Goal: Task Accomplishment & Management: Manage account settings

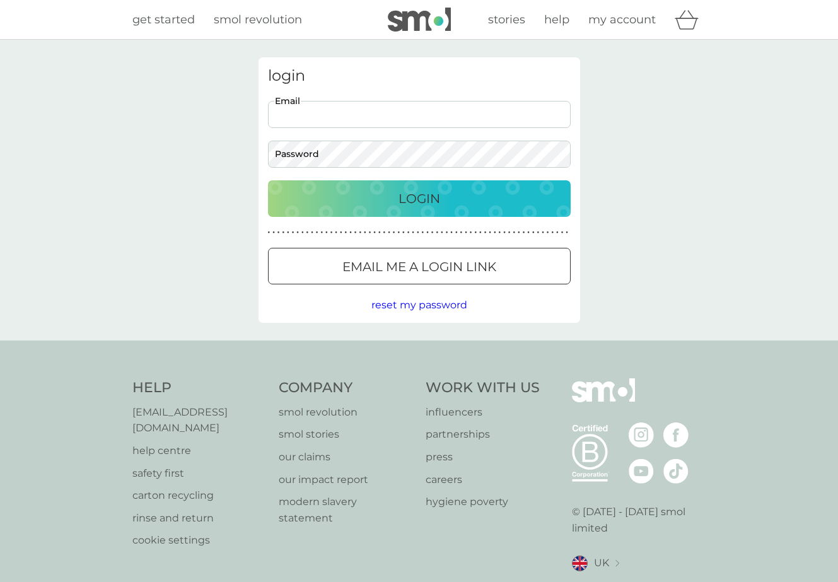
click at [342, 108] on input "Email" at bounding box center [419, 114] width 303 height 27
type input "[EMAIL_ADDRESS][DOMAIN_NAME]"
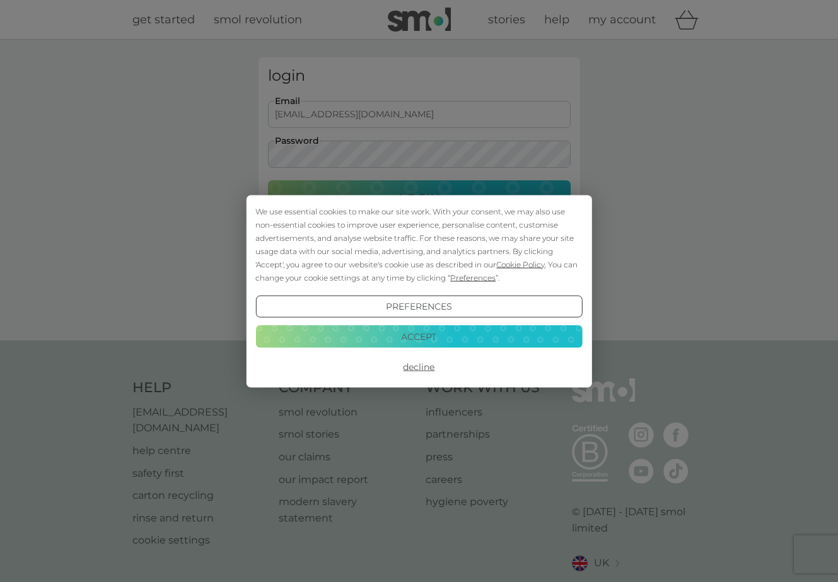
click at [413, 337] on button "Accept" at bounding box center [418, 336] width 326 height 23
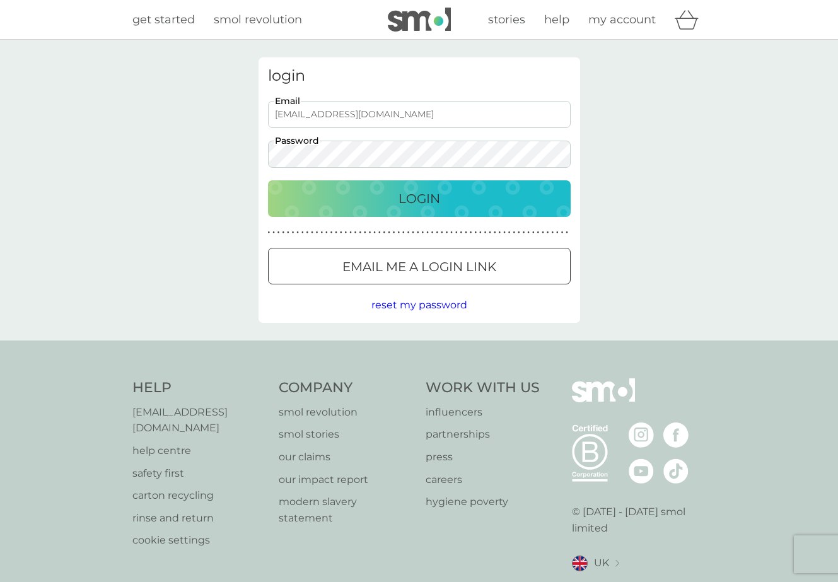
click at [320, 188] on div "Login" at bounding box center [418, 198] width 277 height 20
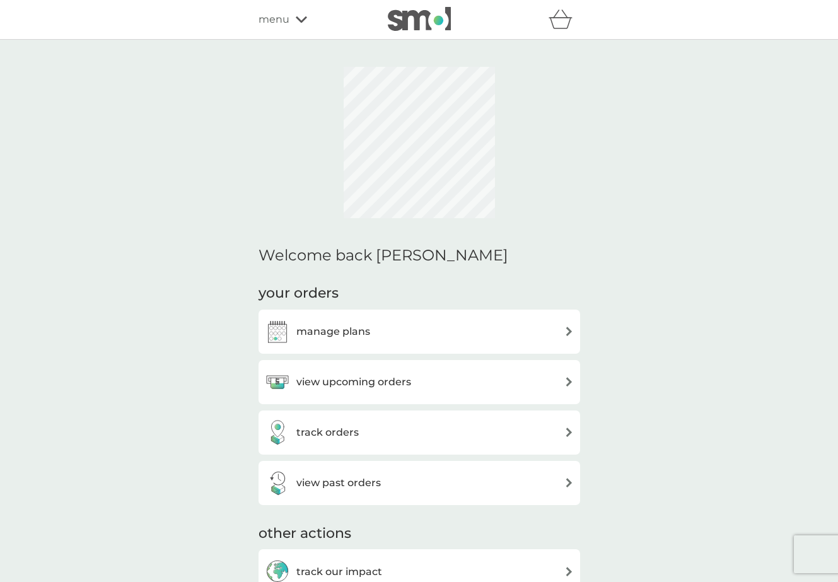
click at [566, 333] on img at bounding box center [568, 330] width 9 height 9
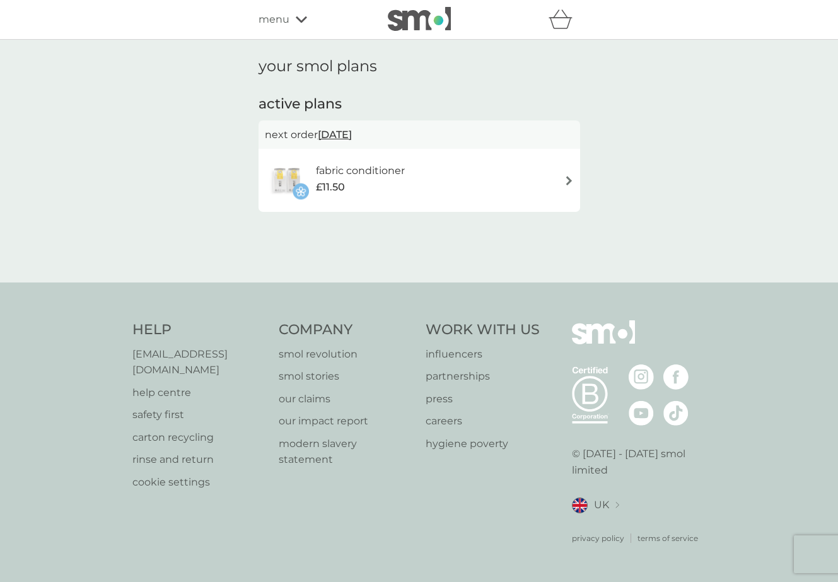
click at [565, 178] on img at bounding box center [568, 180] width 9 height 9
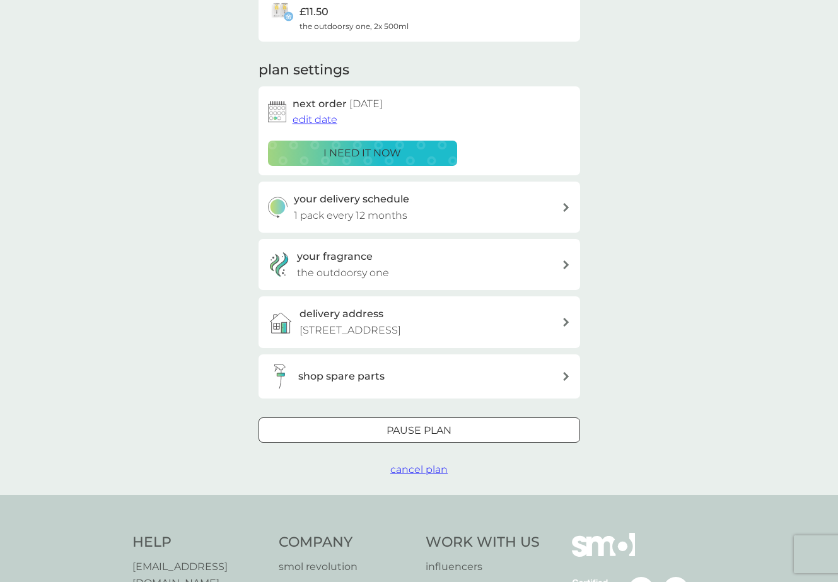
scroll to position [128, 0]
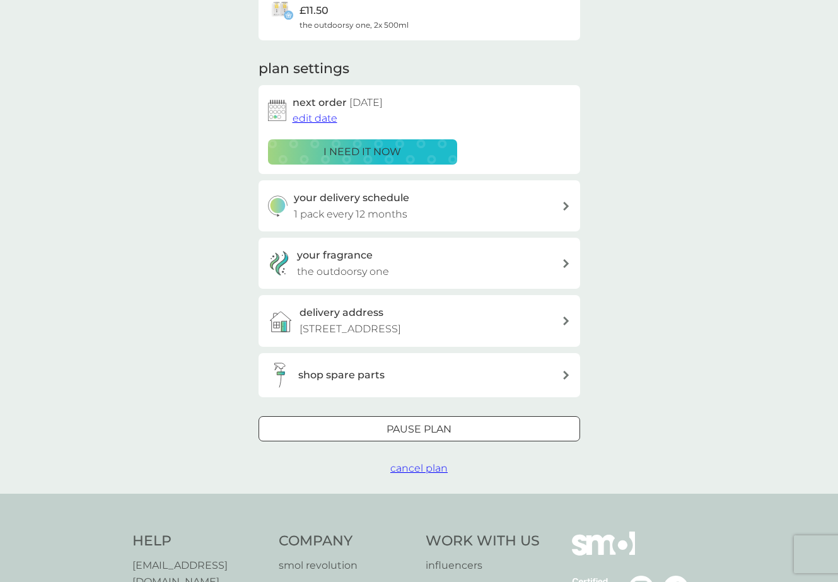
click at [444, 425] on p "Pause plan" at bounding box center [418, 429] width 65 height 16
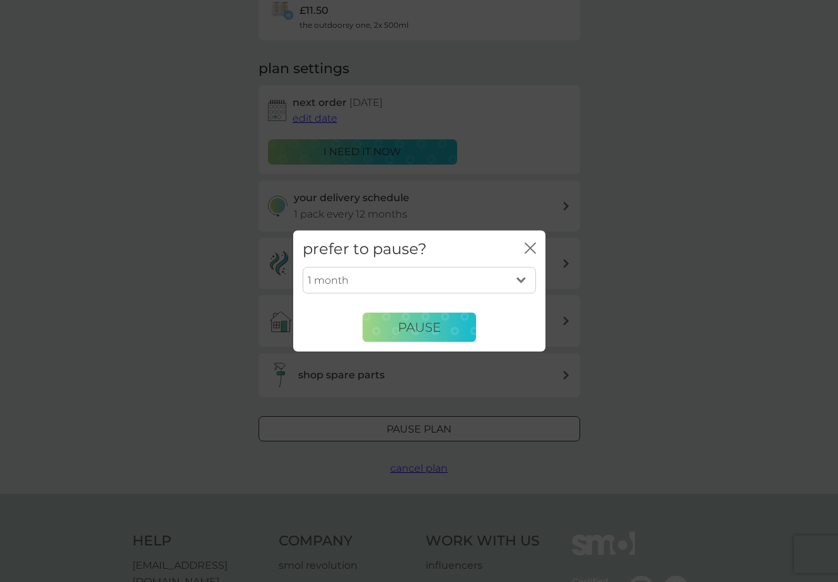
click at [533, 248] on icon "close" at bounding box center [529, 247] width 11 height 11
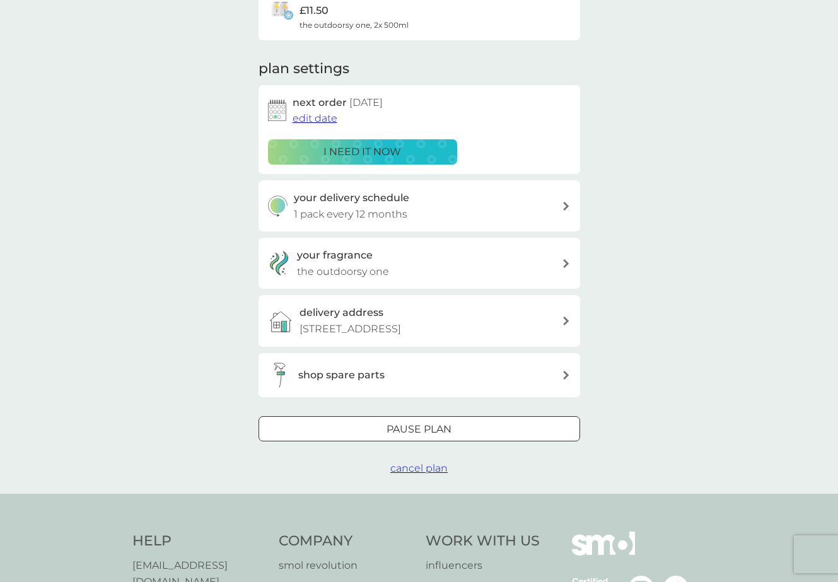
click at [425, 466] on span "cancel plan" at bounding box center [418, 468] width 57 height 12
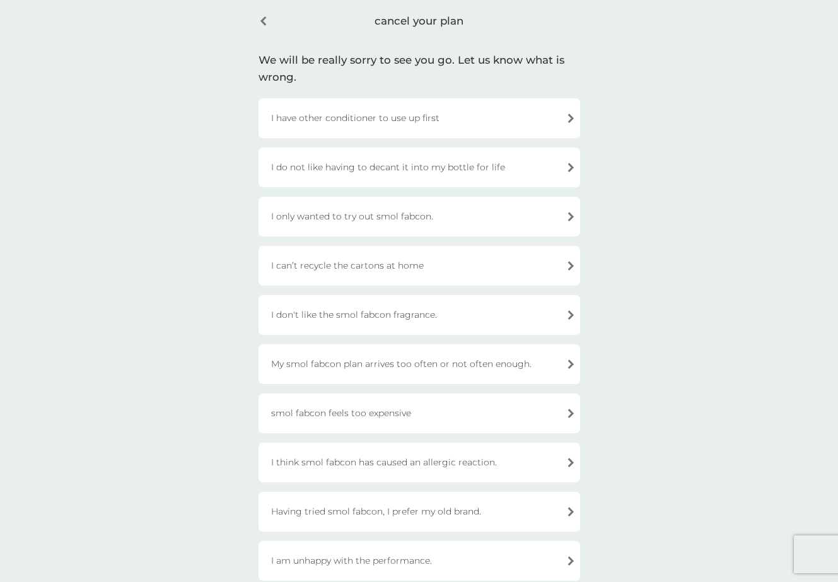
scroll to position [56, 0]
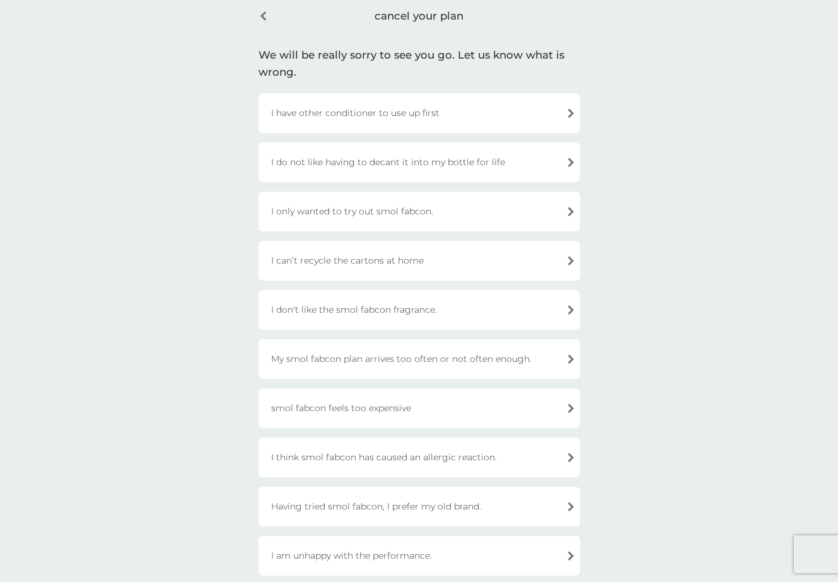
click at [565, 113] on div "I have other conditioner to use up first" at bounding box center [418, 113] width 321 height 40
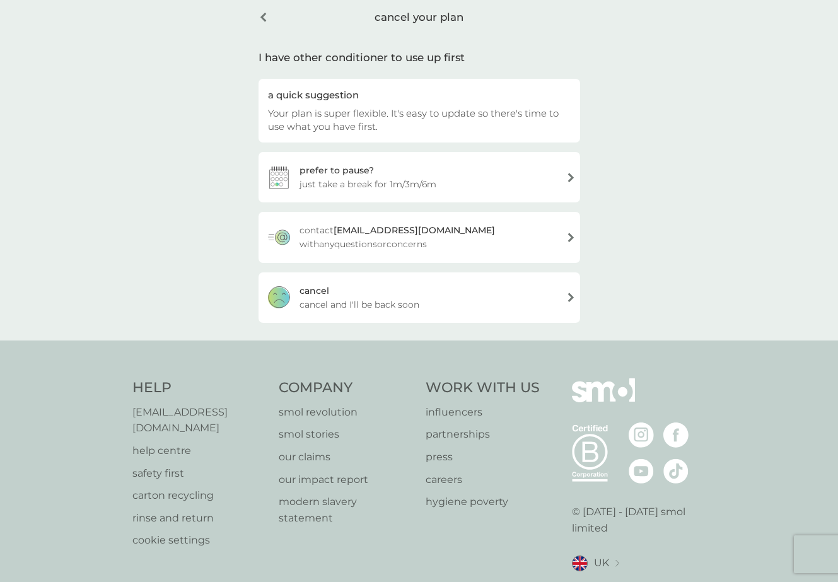
click at [563, 299] on div "cancel cancel and I'll be back soon" at bounding box center [418, 297] width 321 height 50
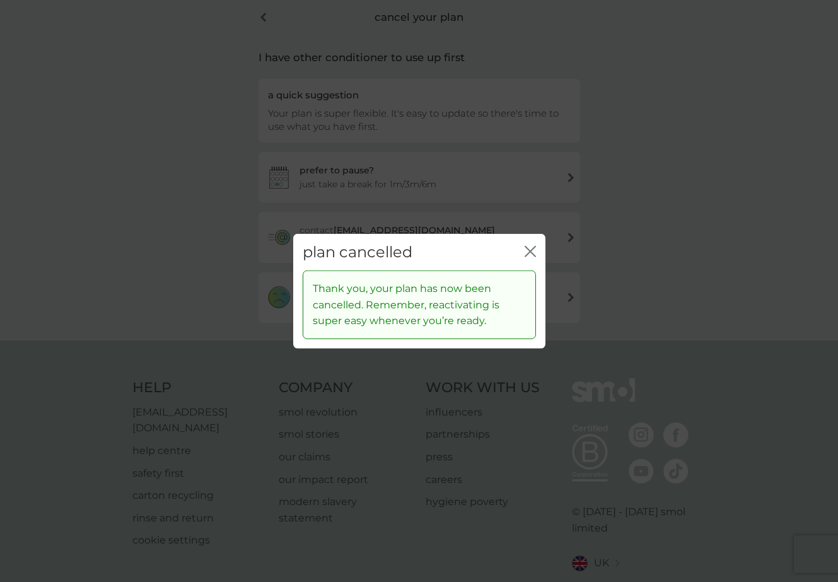
click at [535, 249] on icon "close" at bounding box center [529, 250] width 11 height 11
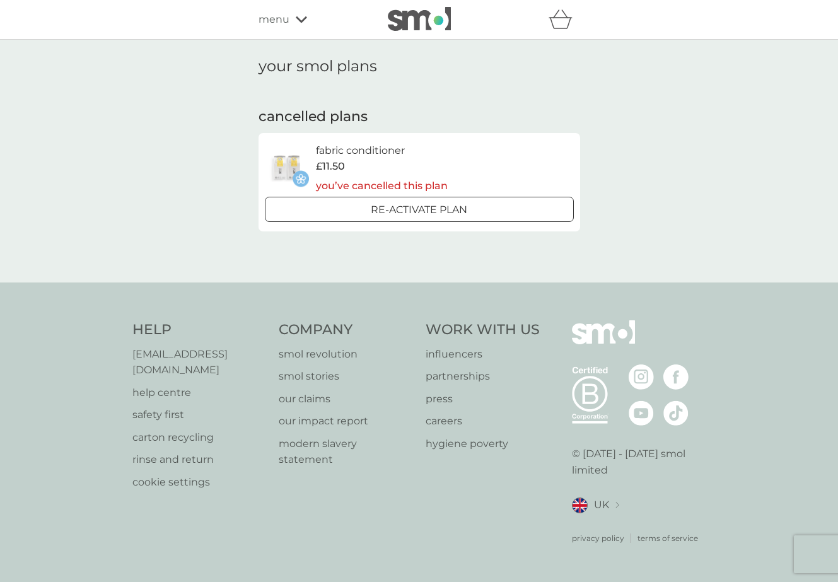
click at [301, 15] on div "menu" at bounding box center [311, 19] width 107 height 16
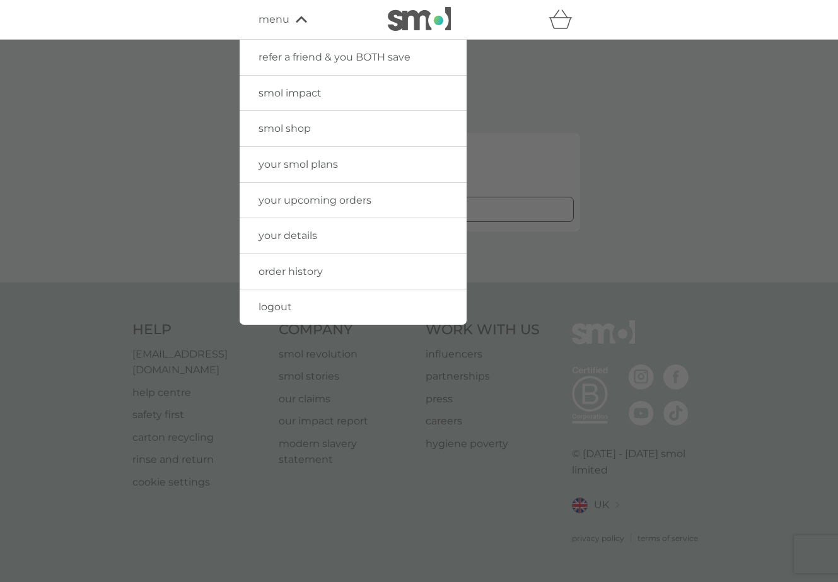
click at [304, 168] on span "your smol plans" at bounding box center [297, 164] width 79 height 12
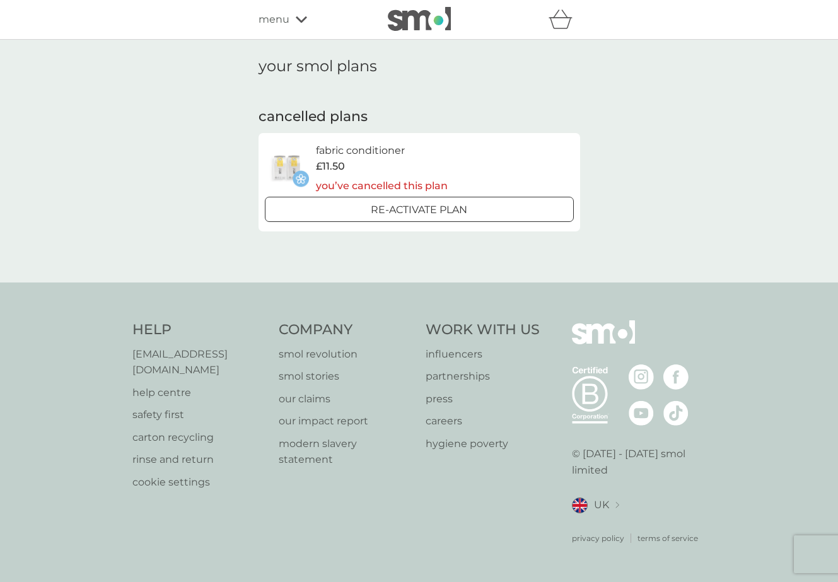
click at [298, 18] on icon at bounding box center [301, 20] width 11 height 8
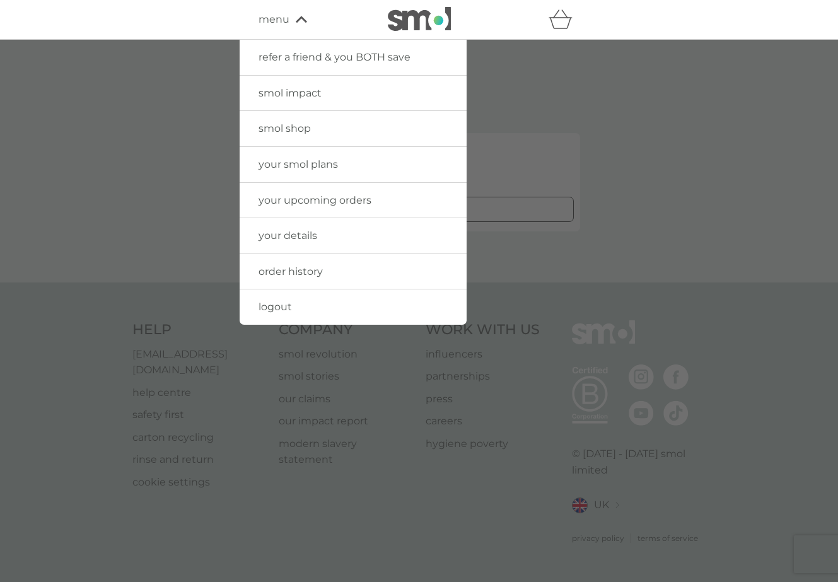
click at [603, 74] on div at bounding box center [419, 331] width 838 height 582
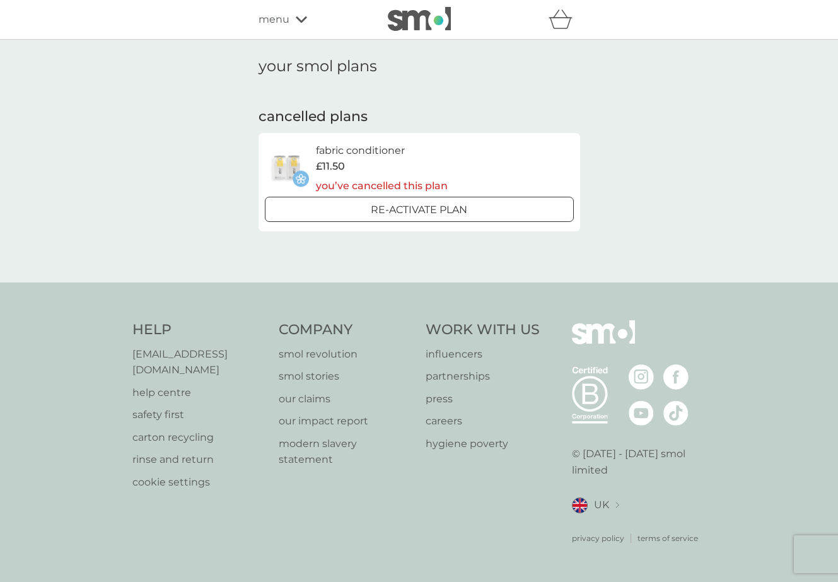
click at [420, 20] on img at bounding box center [419, 19] width 63 height 24
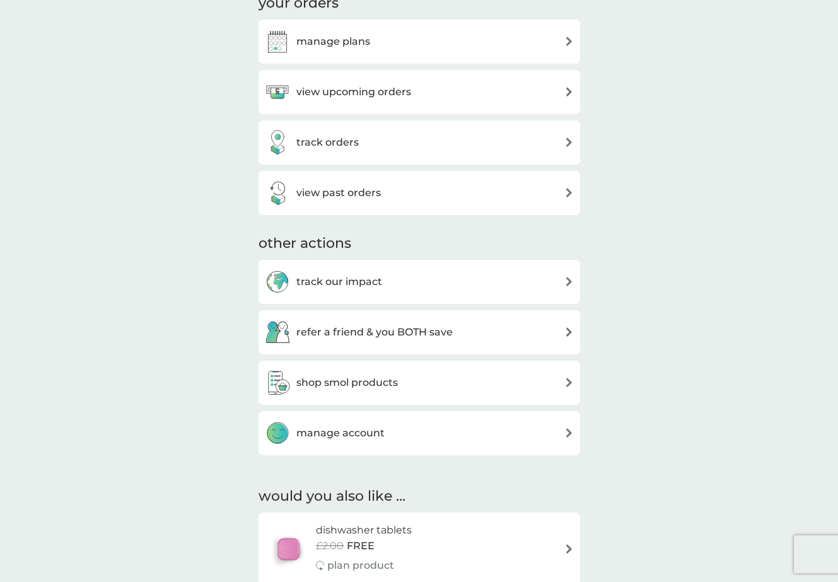
scroll to position [434, 0]
click at [566, 376] on img at bounding box center [568, 380] width 9 height 9
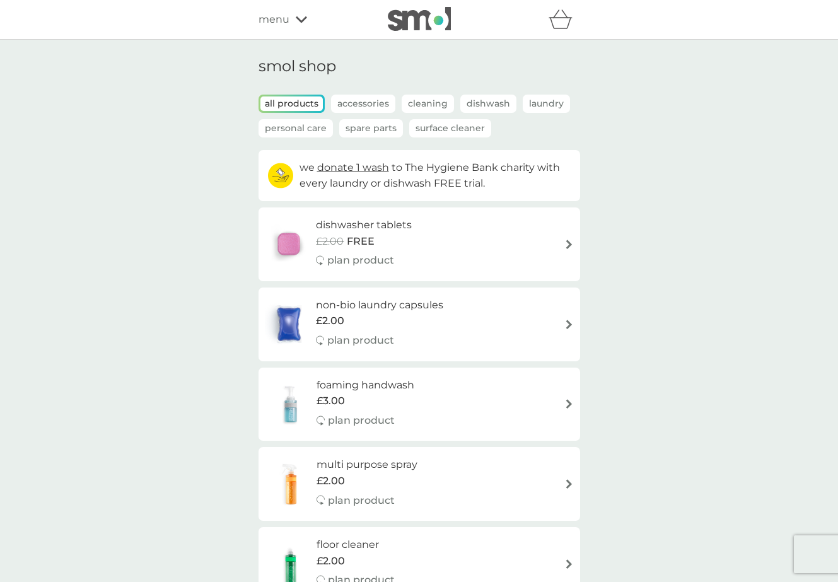
click at [568, 242] on img at bounding box center [568, 243] width 9 height 9
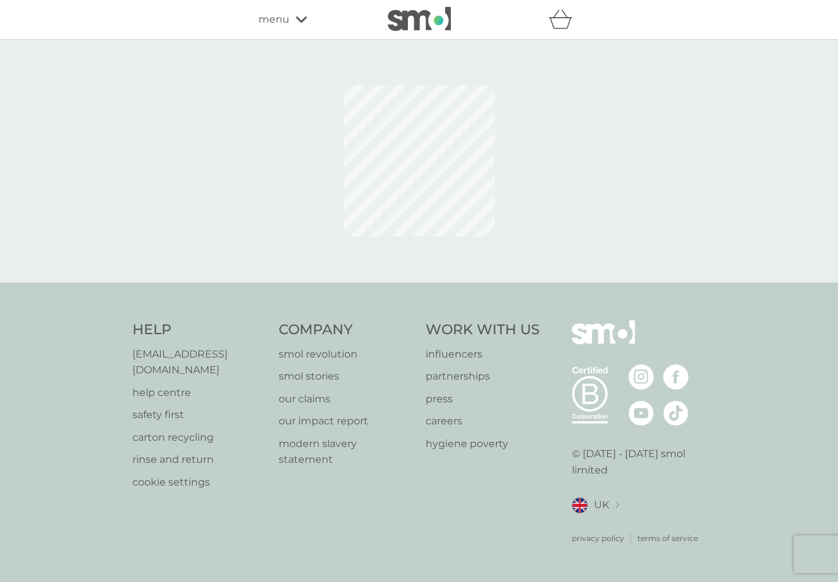
select select "42"
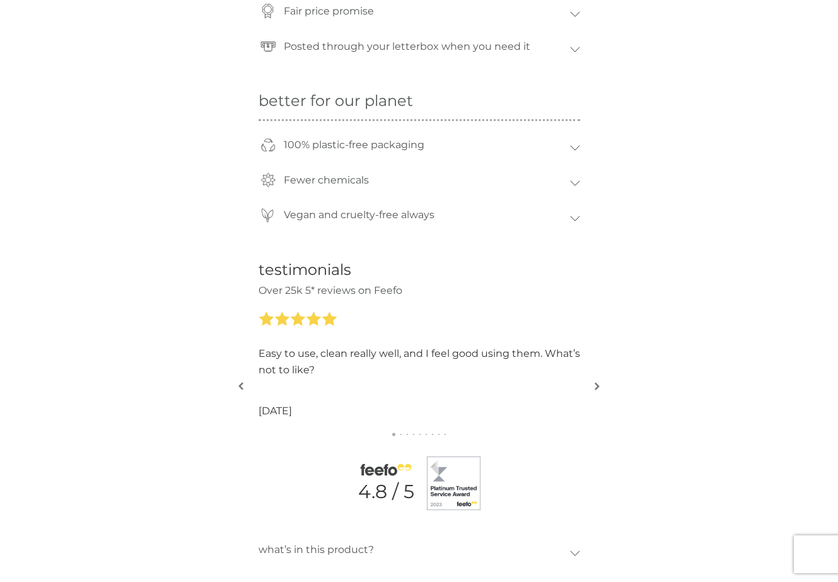
scroll to position [1022, 0]
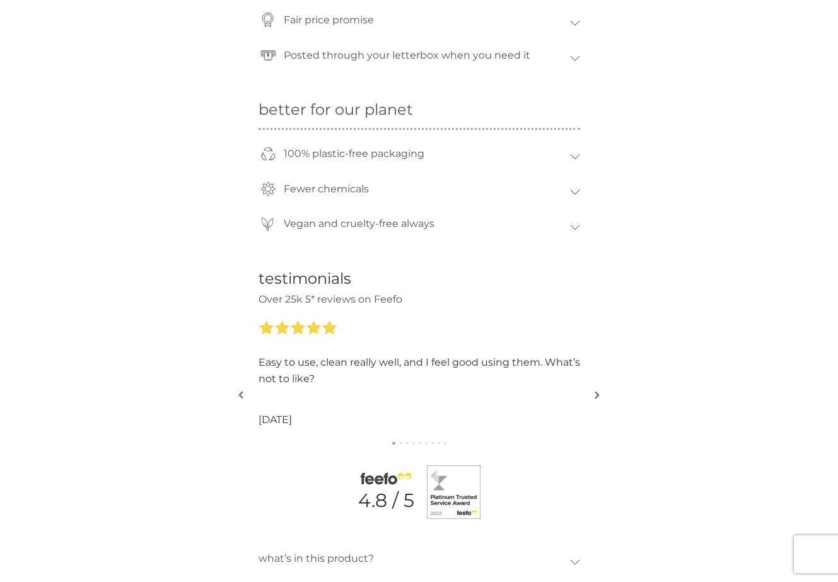
click at [572, 192] on icon at bounding box center [575, 192] width 10 height 6
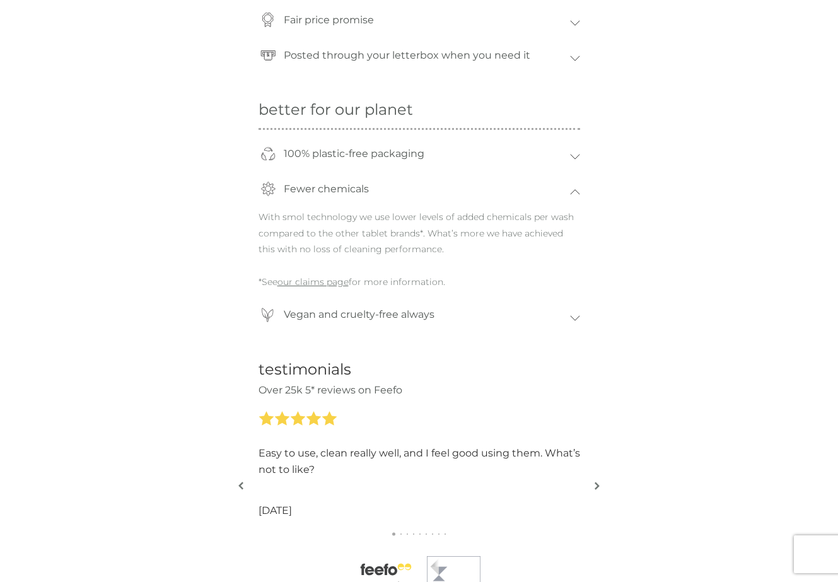
click at [572, 193] on icon at bounding box center [575, 192] width 10 height 6
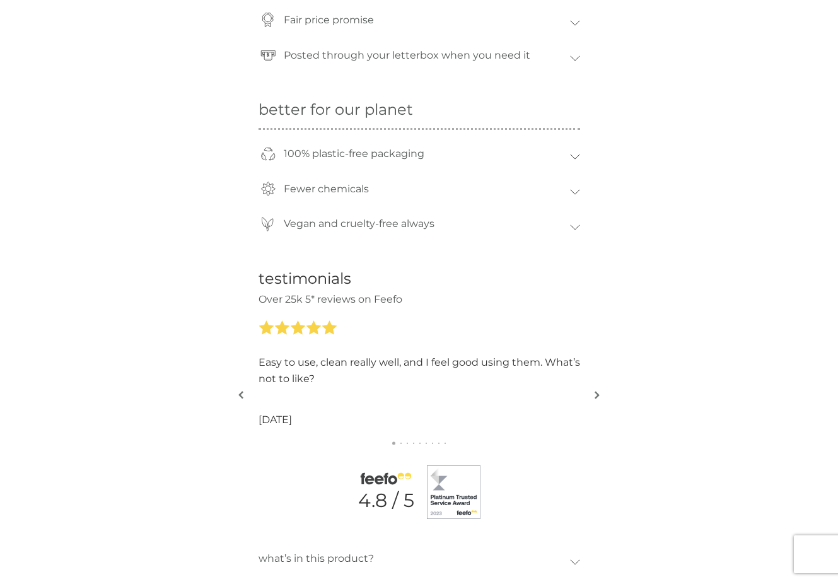
scroll to position [0, 0]
